Goal: Task Accomplishment & Management: Use online tool/utility

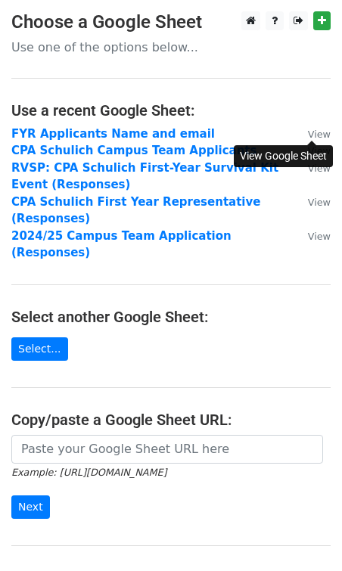
click at [315, 135] on small "View" at bounding box center [319, 134] width 23 height 11
click at [50, 337] on link "Select..." at bounding box center [39, 348] width 57 height 23
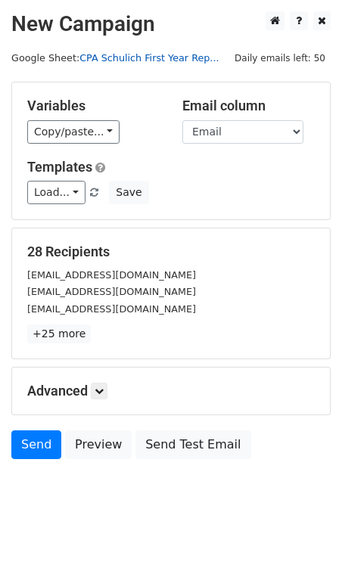
click at [162, 57] on link "CPA Schulich First Year Rep..." at bounding box center [148, 57] width 139 height 11
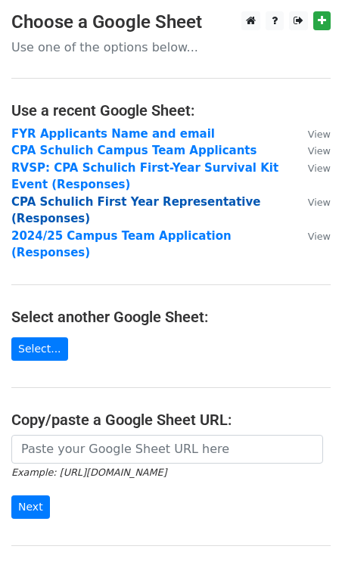
click at [138, 206] on strong "CPA Schulich First Year Representative (Responses)" at bounding box center [135, 210] width 249 height 31
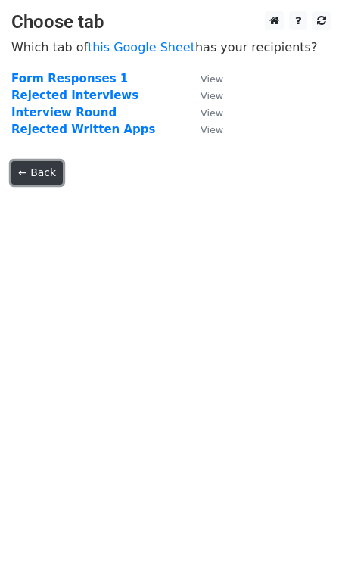
click at [45, 171] on link "← Back" at bounding box center [36, 172] width 51 height 23
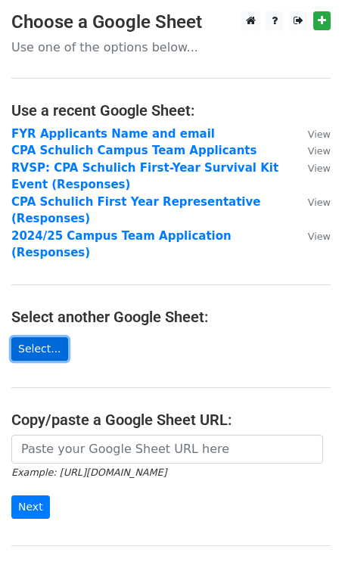
click at [54, 337] on link "Select..." at bounding box center [39, 348] width 57 height 23
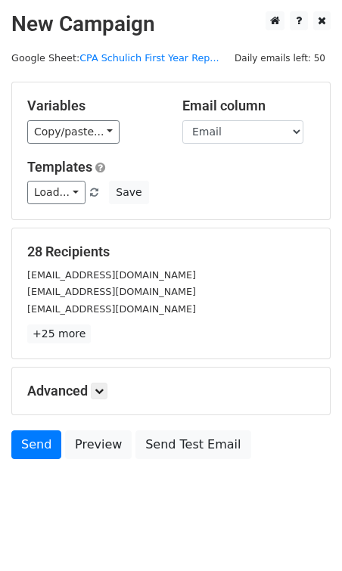
scroll to position [17, 0]
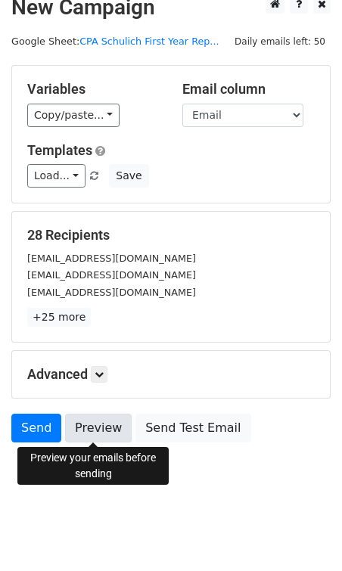
click at [113, 424] on link "Preview" at bounding box center [98, 428] width 67 height 29
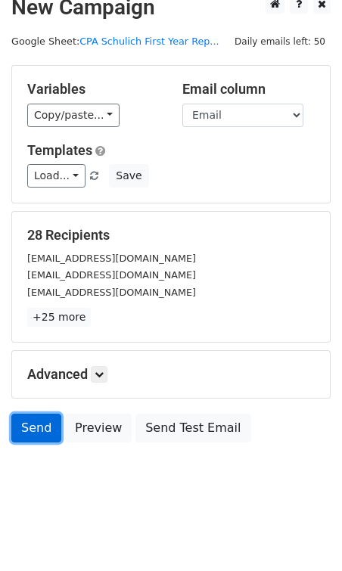
click at [33, 426] on link "Send" at bounding box center [36, 428] width 50 height 29
